Goal: Transaction & Acquisition: Purchase product/service

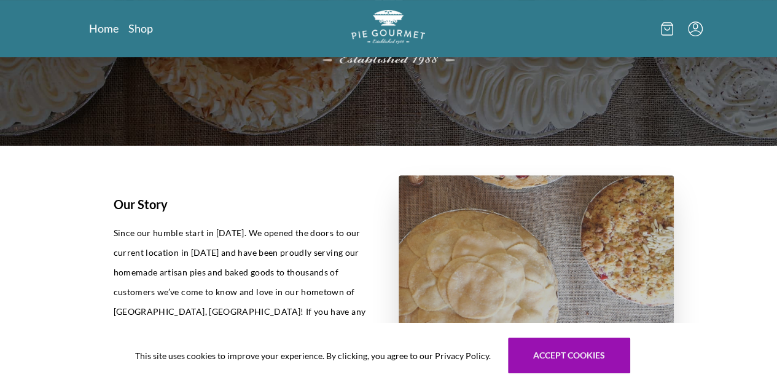
scroll to position [194, 0]
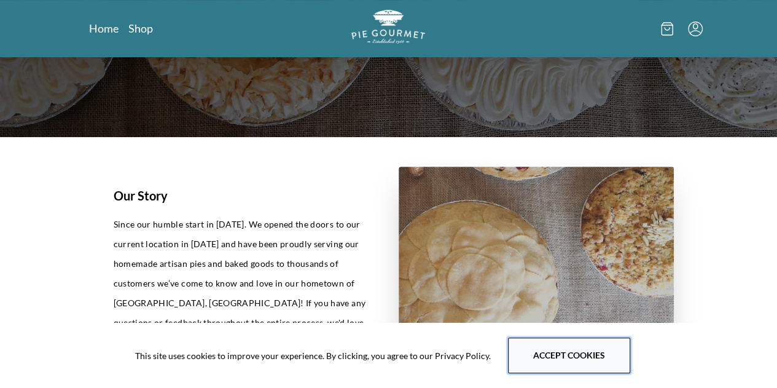
click at [571, 357] on button "Accept cookies" at bounding box center [569, 355] width 122 height 36
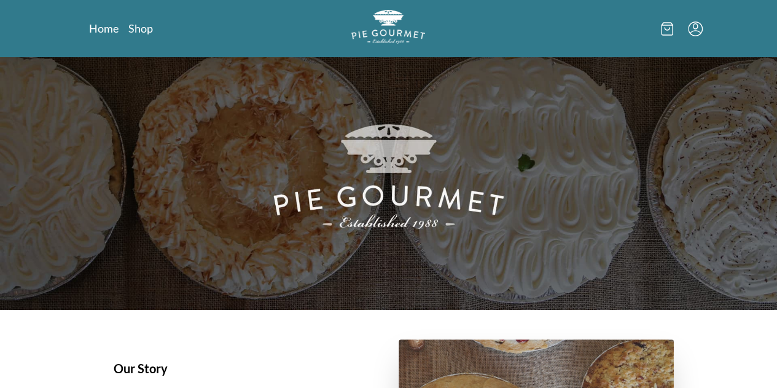
scroll to position [0, 0]
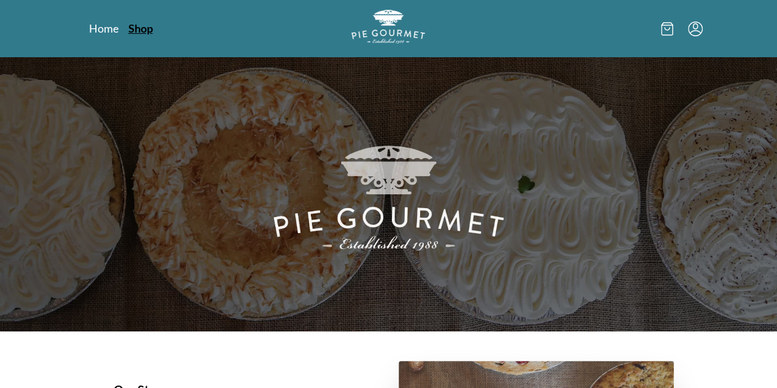
click at [128, 25] on link "Shop" at bounding box center [140, 28] width 25 height 15
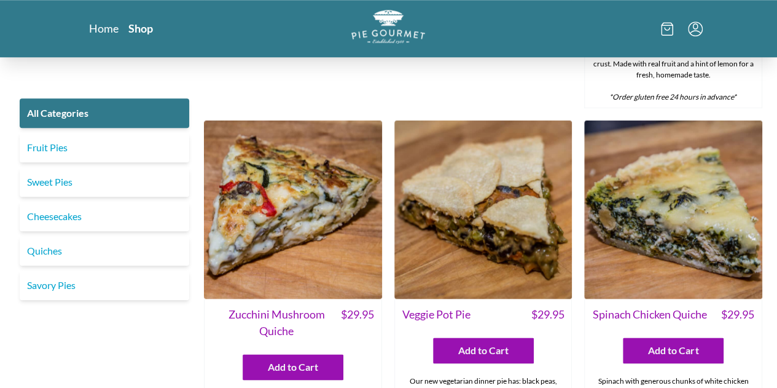
scroll to position [572, 0]
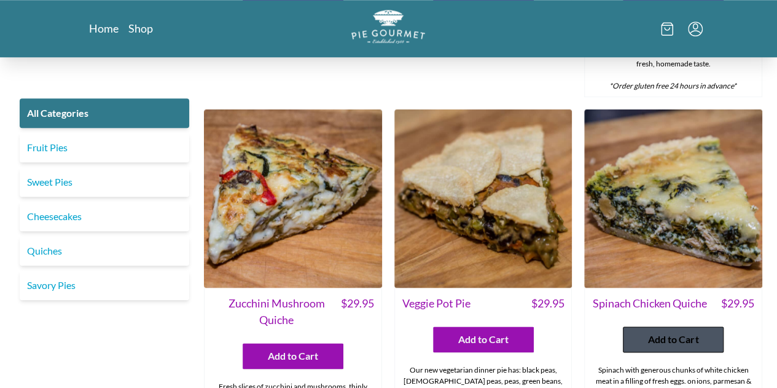
click at [679, 332] on span "Add to Cart" at bounding box center [673, 339] width 50 height 15
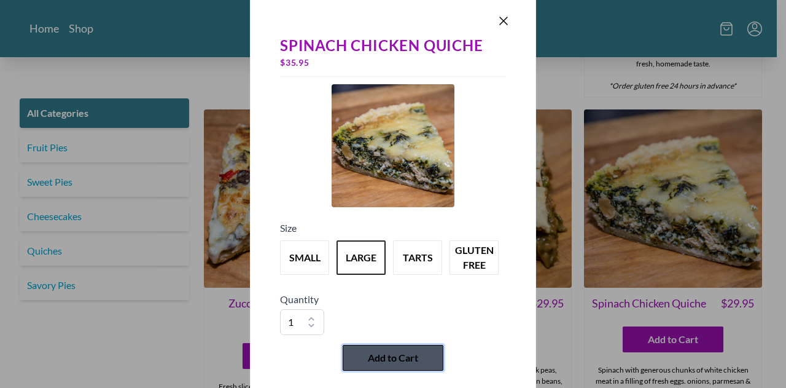
click at [400, 348] on button "Add to Cart" at bounding box center [393, 358] width 101 height 26
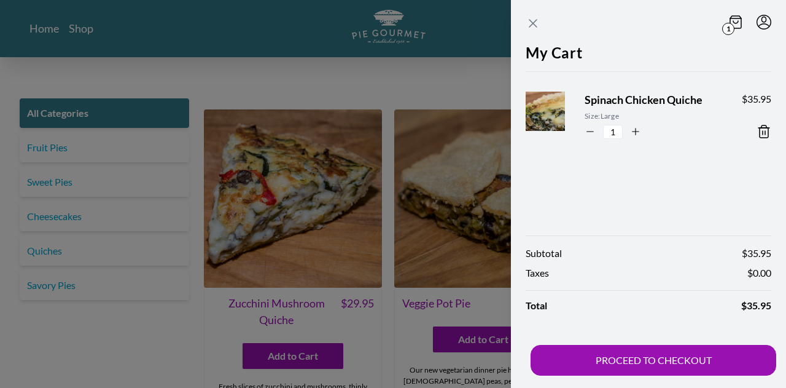
click at [534, 23] on icon "Close panel" at bounding box center [532, 23] width 7 height 7
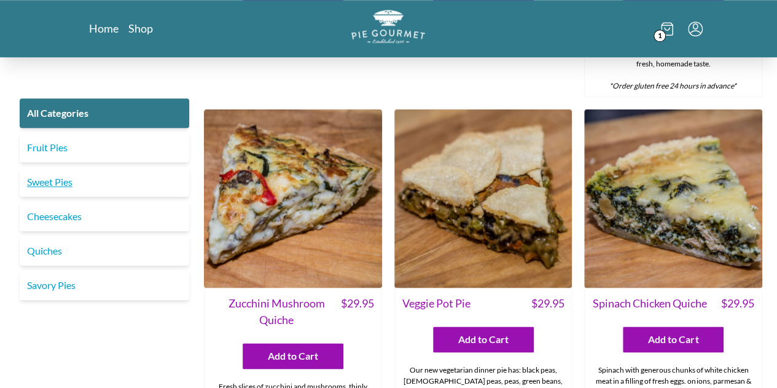
click at [151, 184] on link "Sweet Pies" at bounding box center [105, 181] width 170 height 29
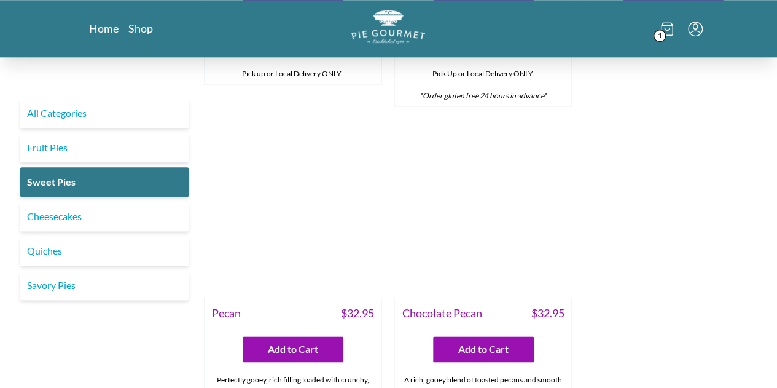
scroll to position [664, 0]
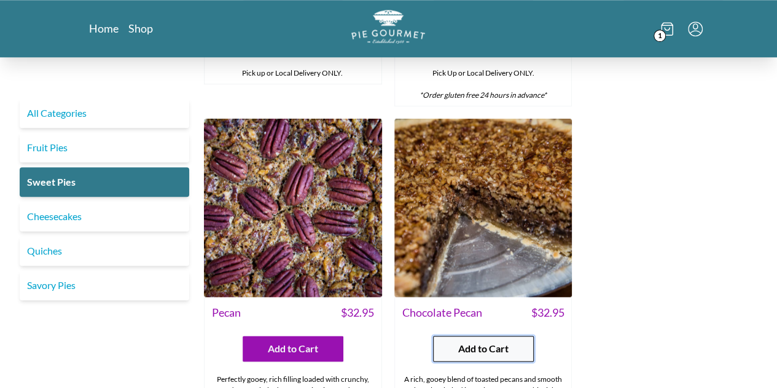
click at [486, 349] on span "Add to Cart" at bounding box center [483, 348] width 50 height 15
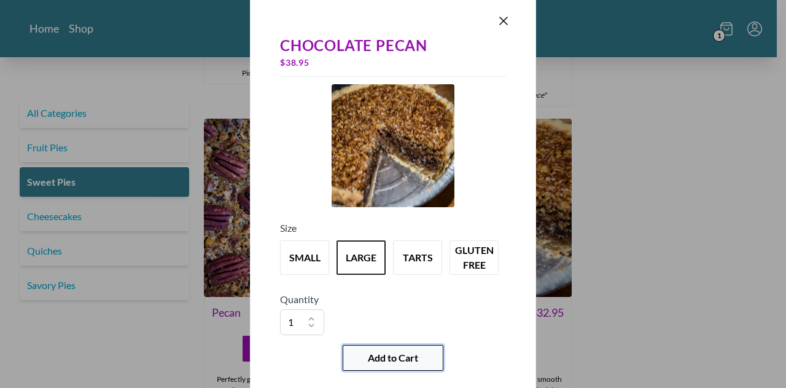
click at [413, 359] on span "Add to Cart" at bounding box center [393, 357] width 50 height 15
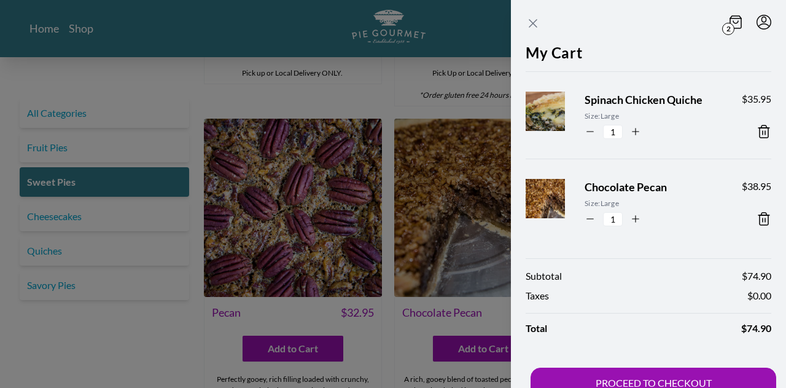
click at [533, 19] on icon "Close panel" at bounding box center [533, 23] width 15 height 15
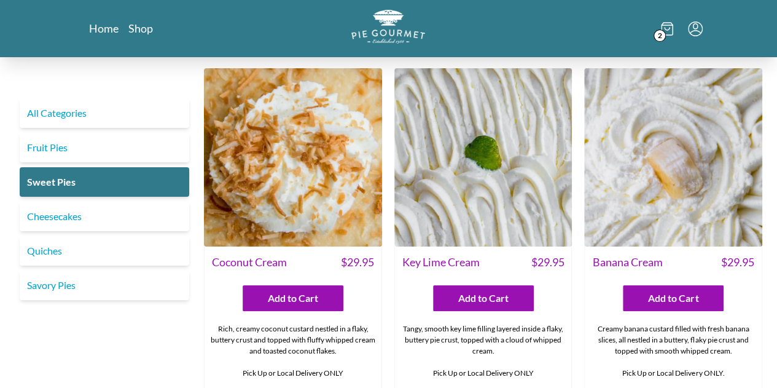
scroll to position [0, 0]
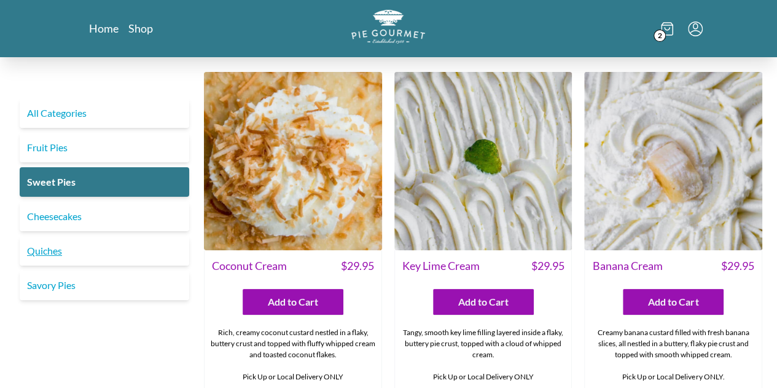
click at [73, 252] on link "Quiches" at bounding box center [105, 250] width 170 height 29
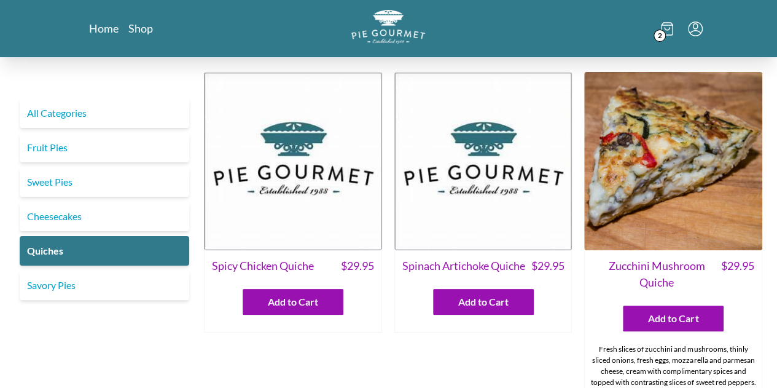
click at [614, 143] on img at bounding box center [673, 161] width 178 height 178
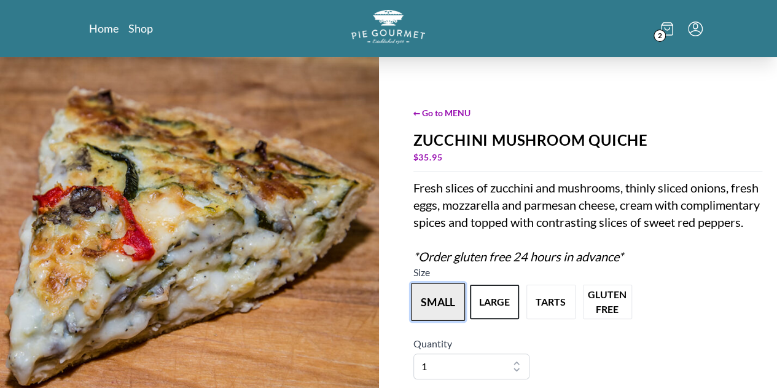
click at [435, 314] on button "small" at bounding box center [438, 302] width 54 height 38
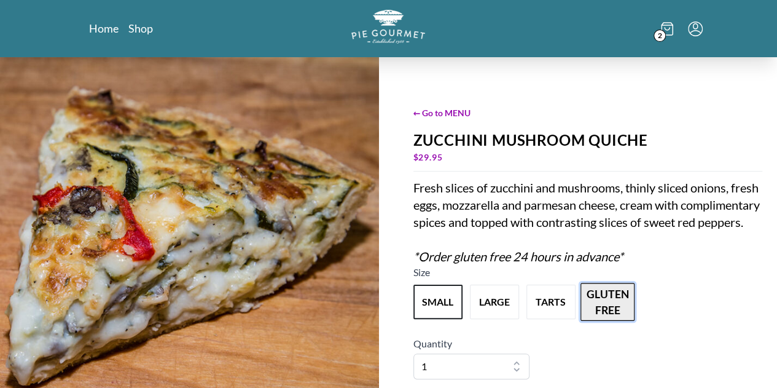
click at [607, 311] on button "gluten free" at bounding box center [607, 302] width 54 height 38
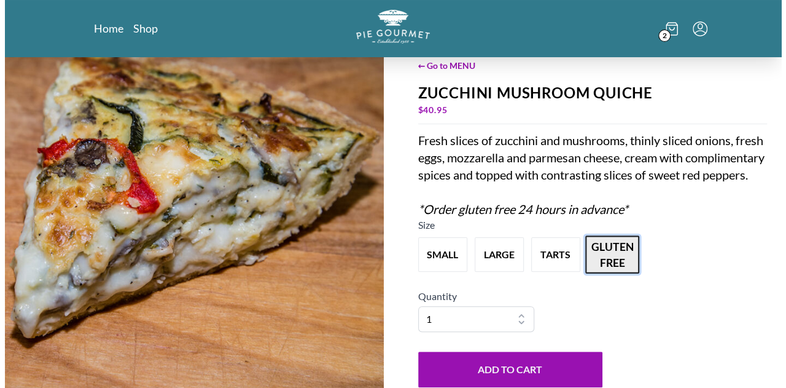
scroll to position [48, 0]
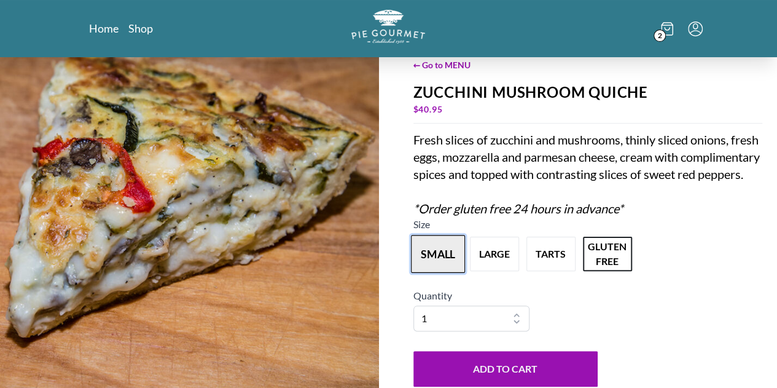
click at [436, 273] on button "small" at bounding box center [438, 254] width 54 height 38
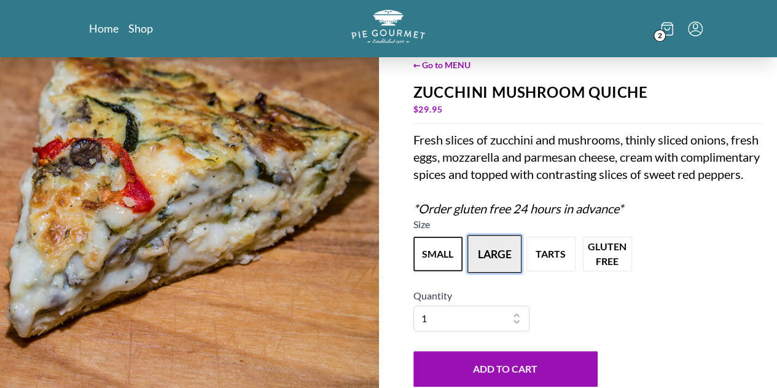
click at [501, 267] on button "large" at bounding box center [494, 254] width 54 height 38
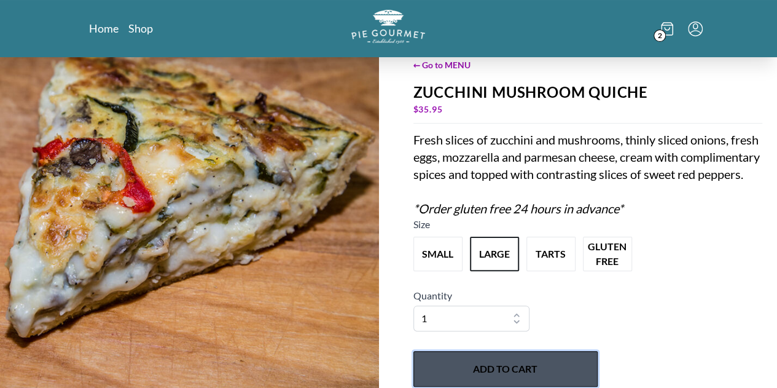
click at [504, 369] on button "Add to Cart" at bounding box center [505, 369] width 184 height 36
